Goal: Information Seeking & Learning: Understand process/instructions

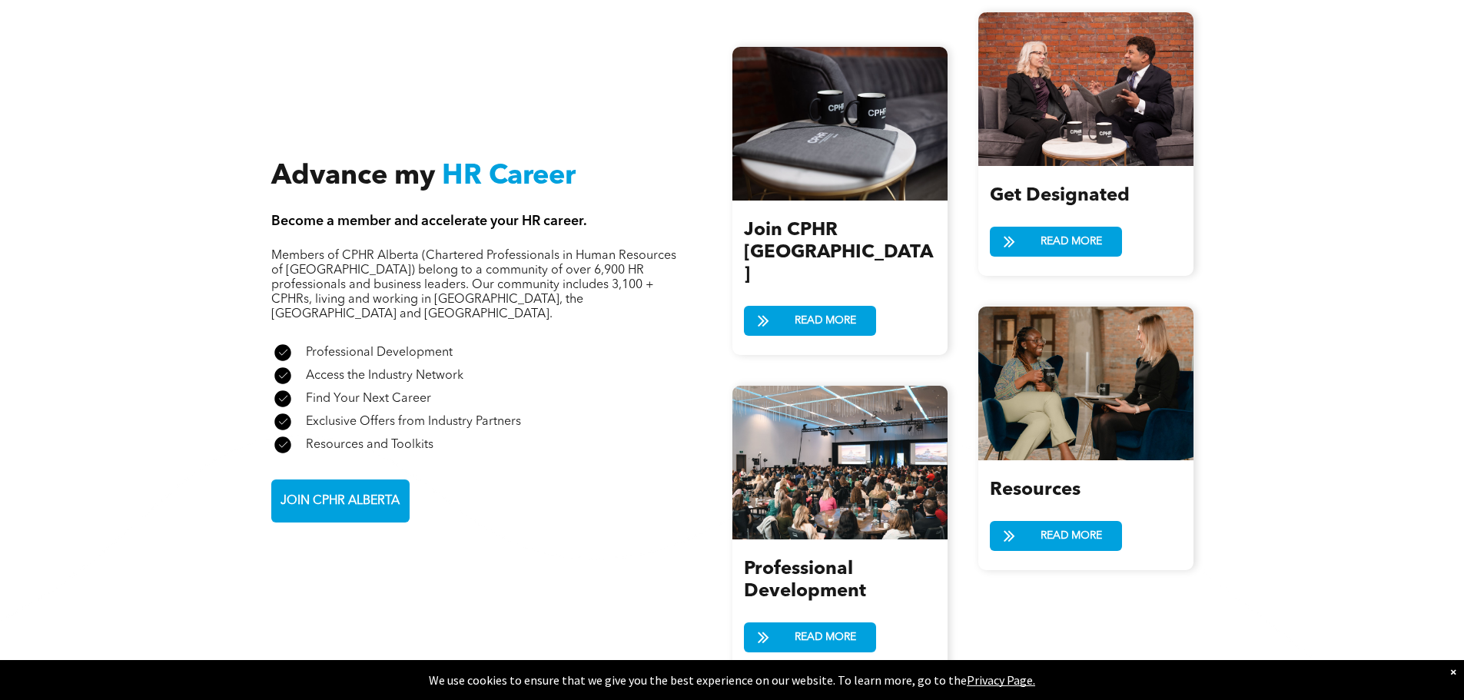
scroll to position [1690, 0]
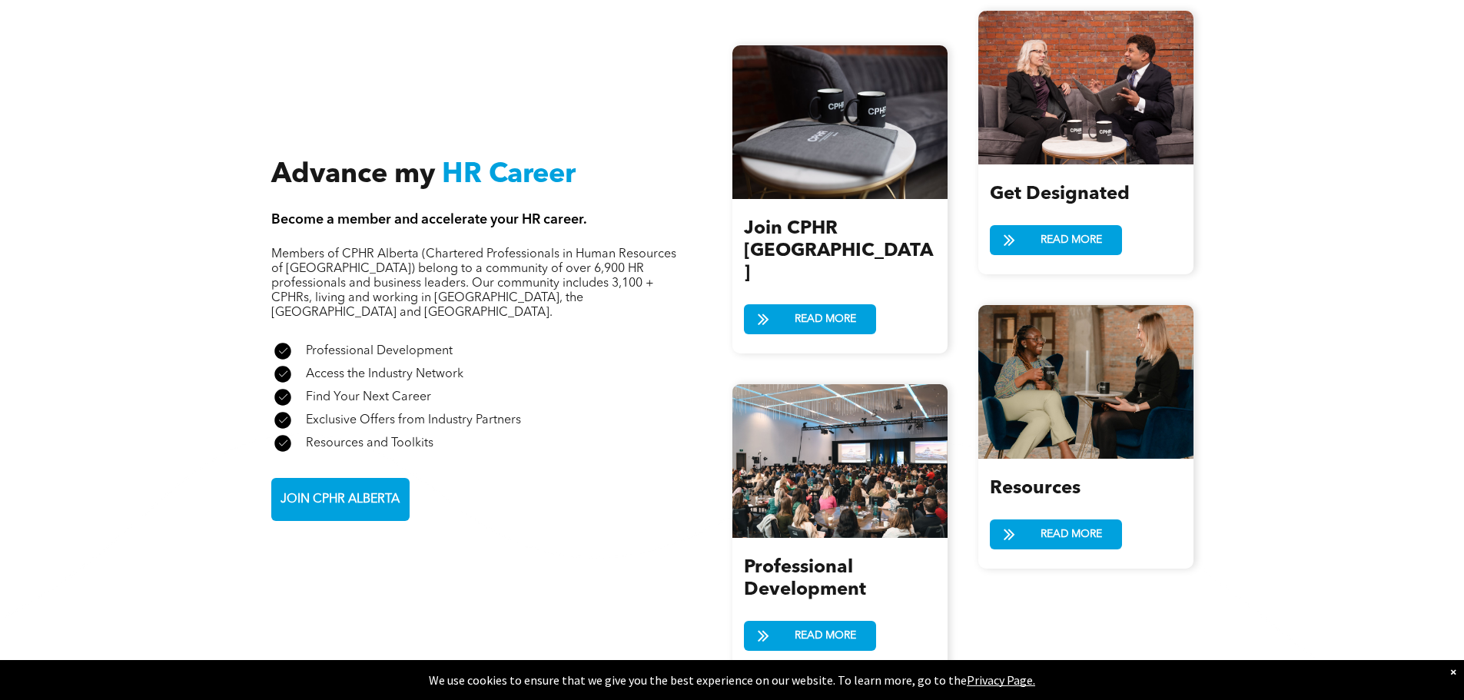
click at [1080, 214] on div "Get Designated READ MORE" at bounding box center [1085, 219] width 215 height 110
click at [1073, 236] on span "READ MORE" at bounding box center [1071, 240] width 72 height 28
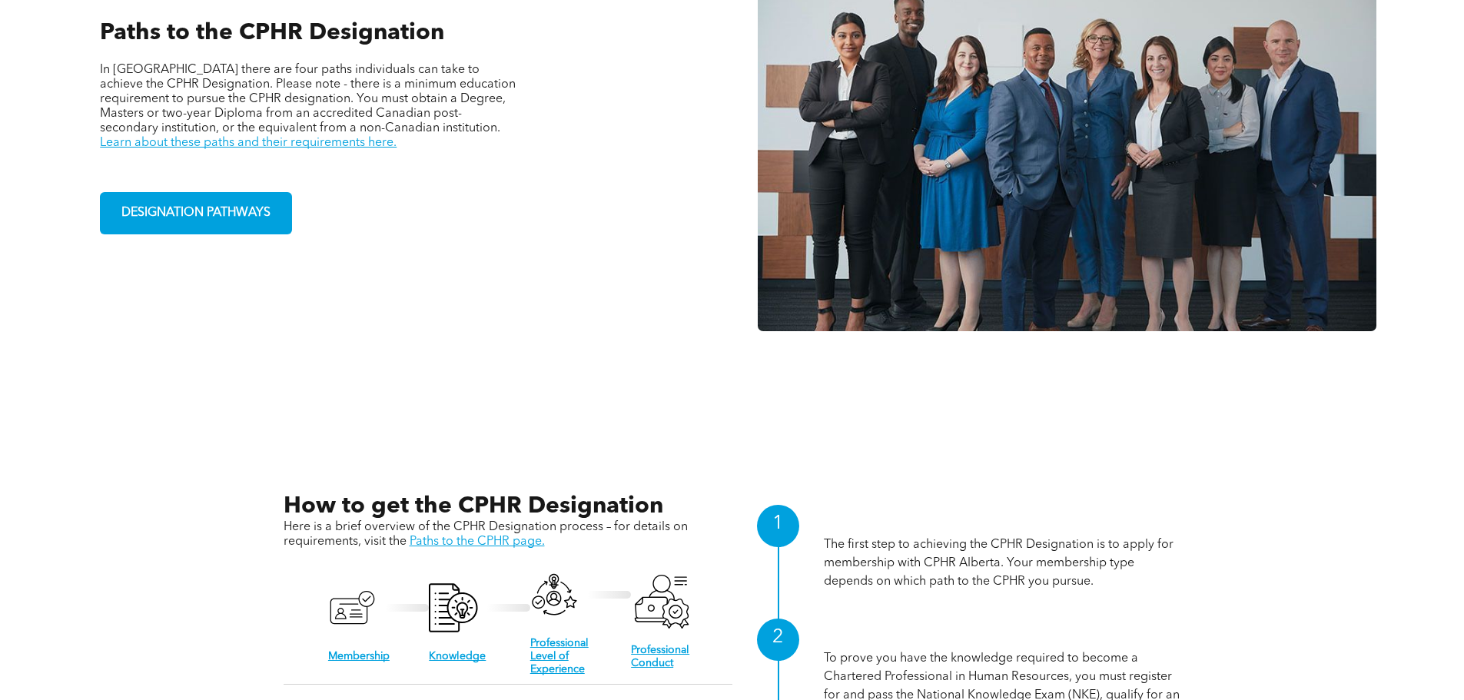
scroll to position [1306, 0]
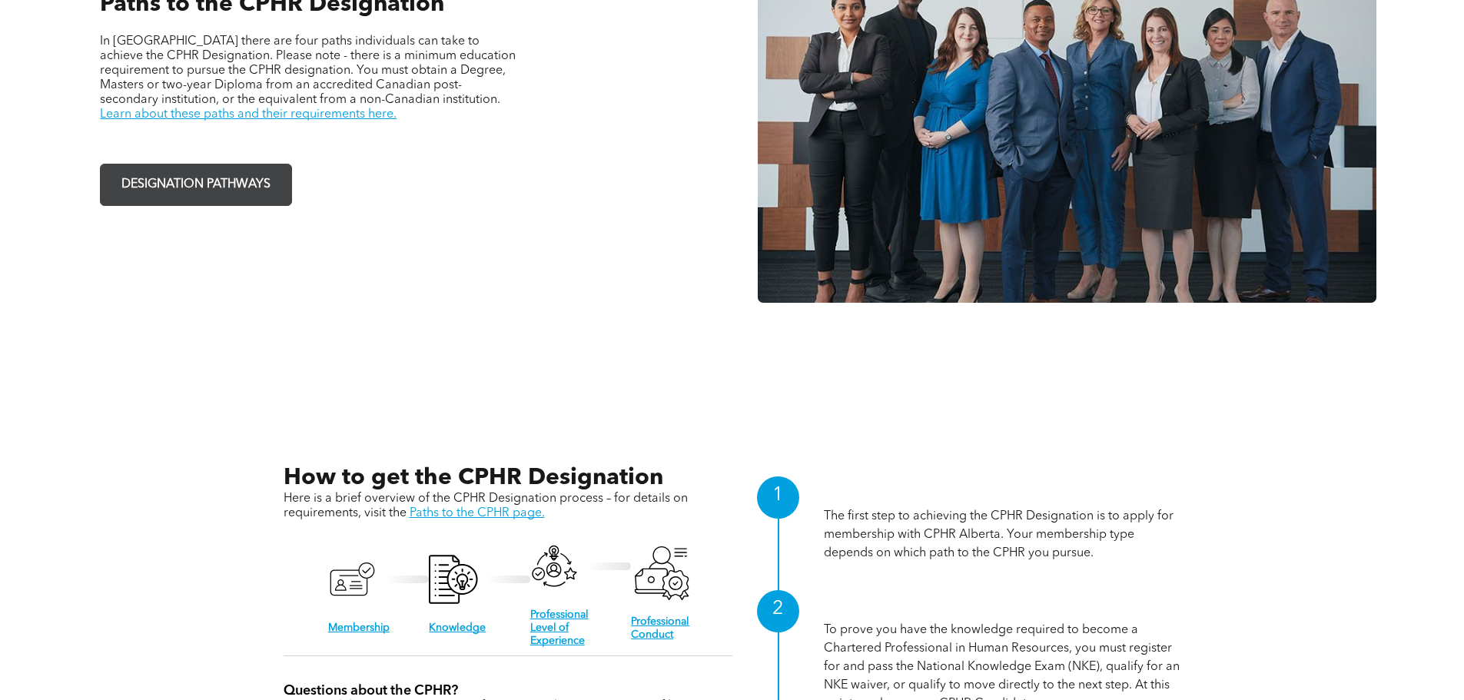
click at [237, 174] on span "DESIGNATION PATHWAYS" at bounding box center [196, 185] width 160 height 30
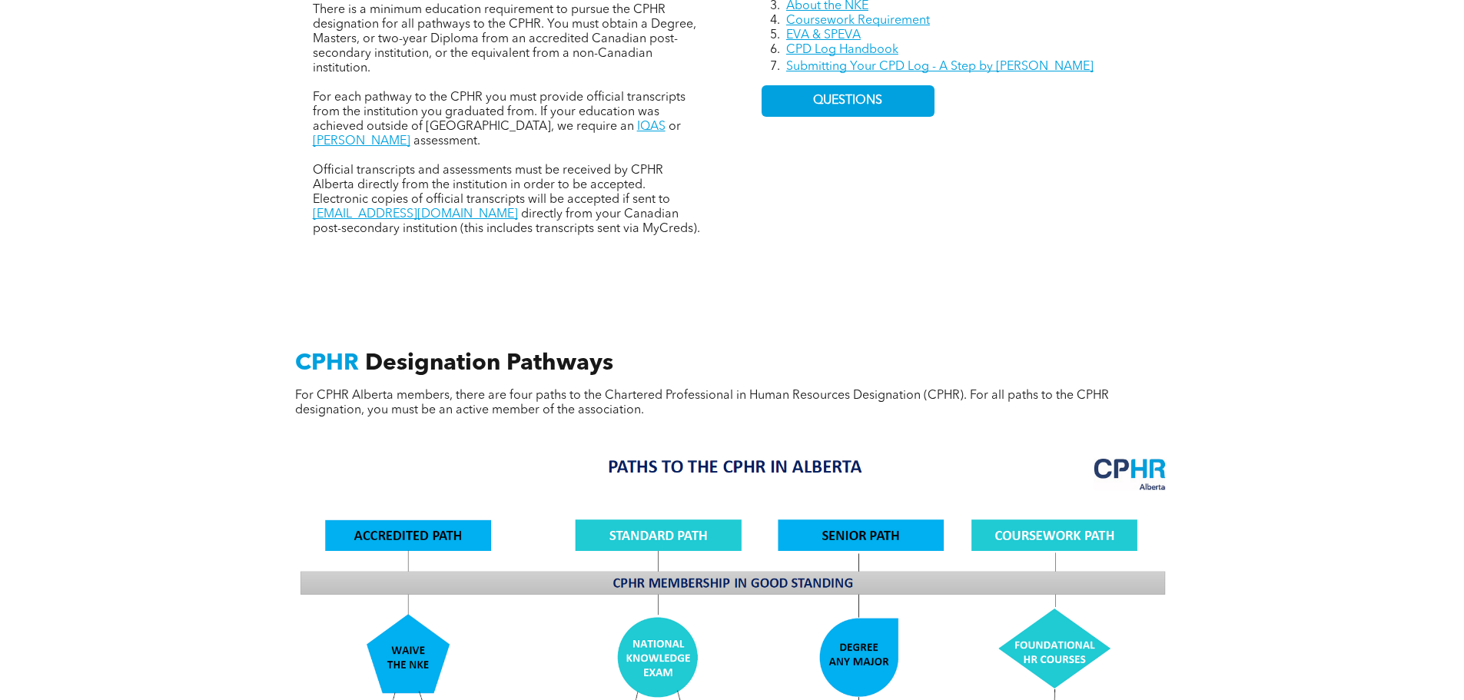
scroll to position [774, 0]
